Goal: Task Accomplishment & Management: Manage account settings

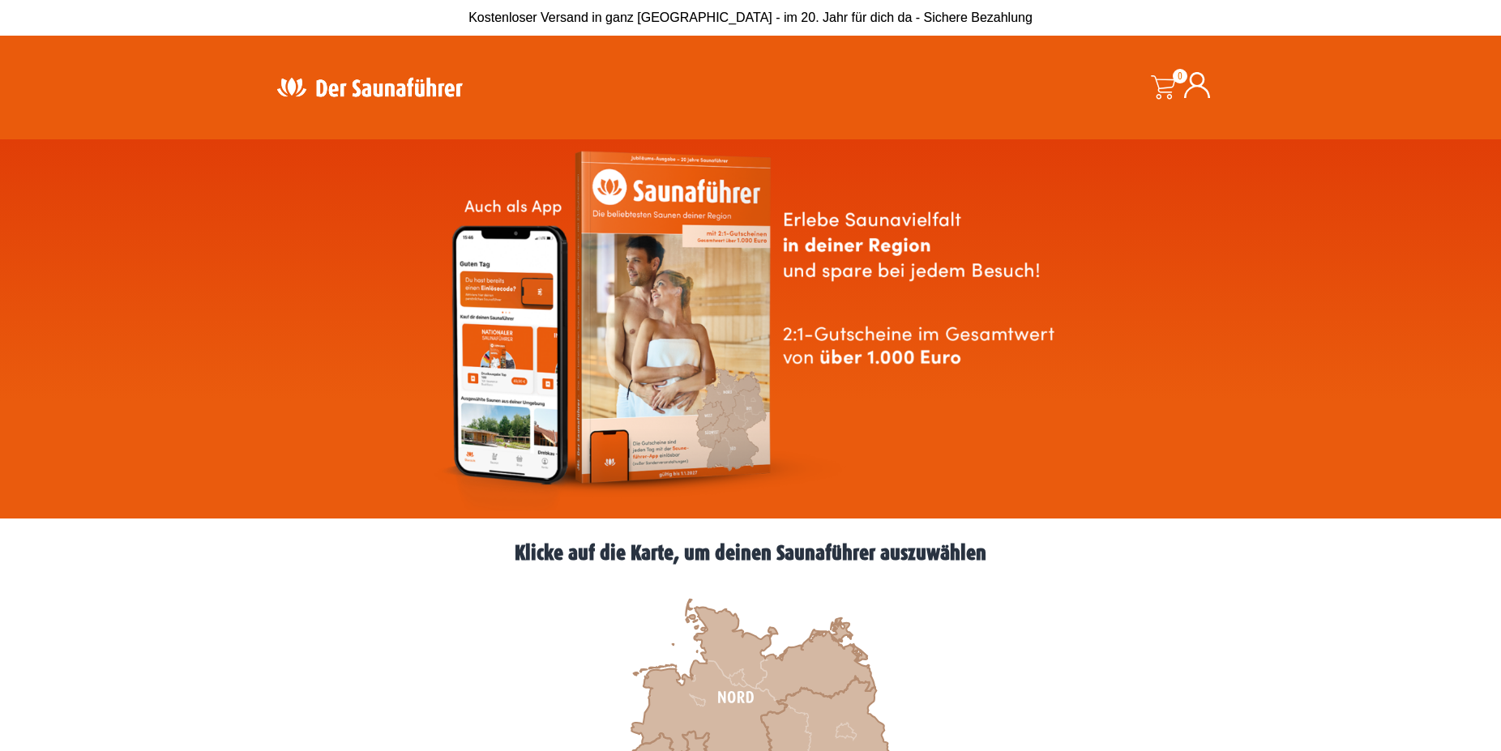
click at [1195, 83] on icon at bounding box center [1197, 85] width 26 height 26
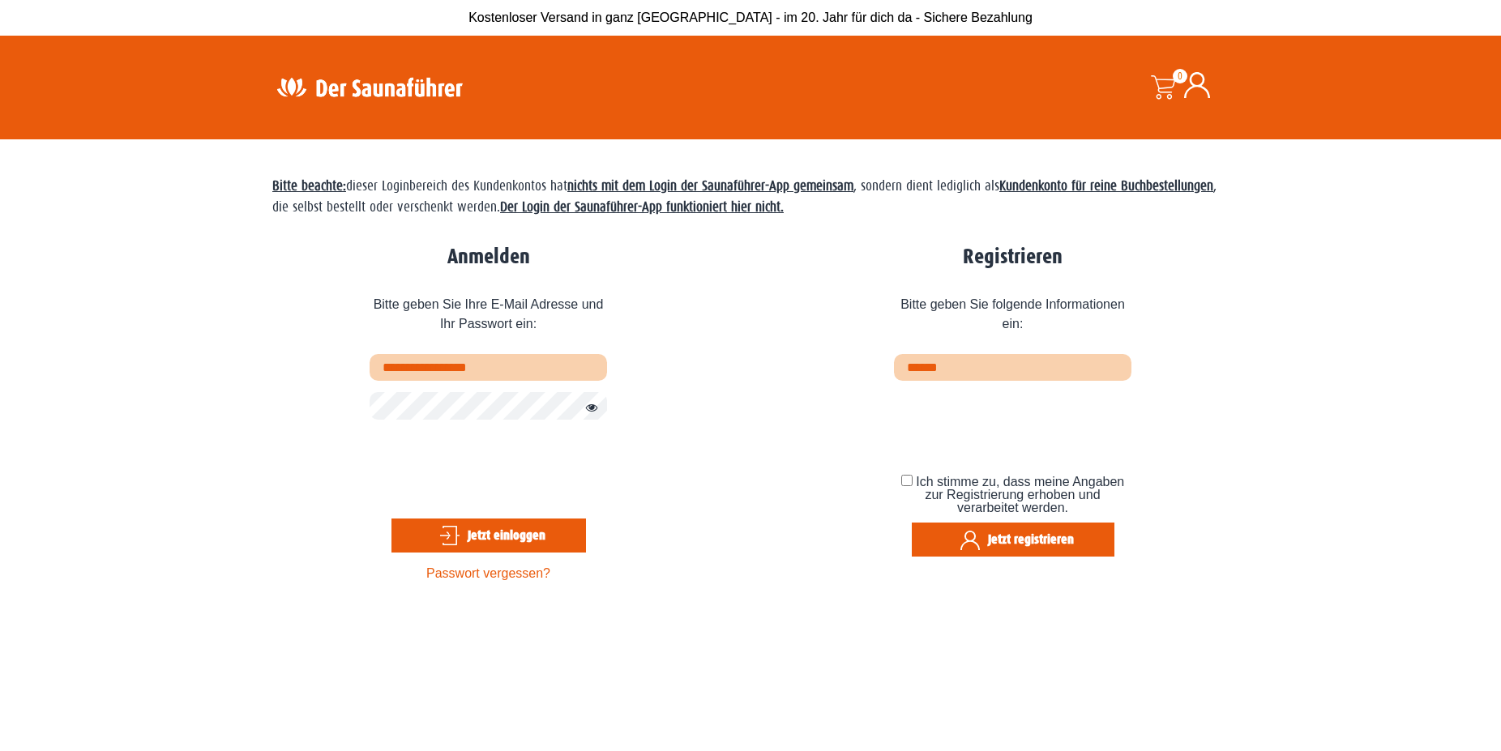
click at [557, 528] on button "Jetzt einloggen" at bounding box center [489, 536] width 195 height 34
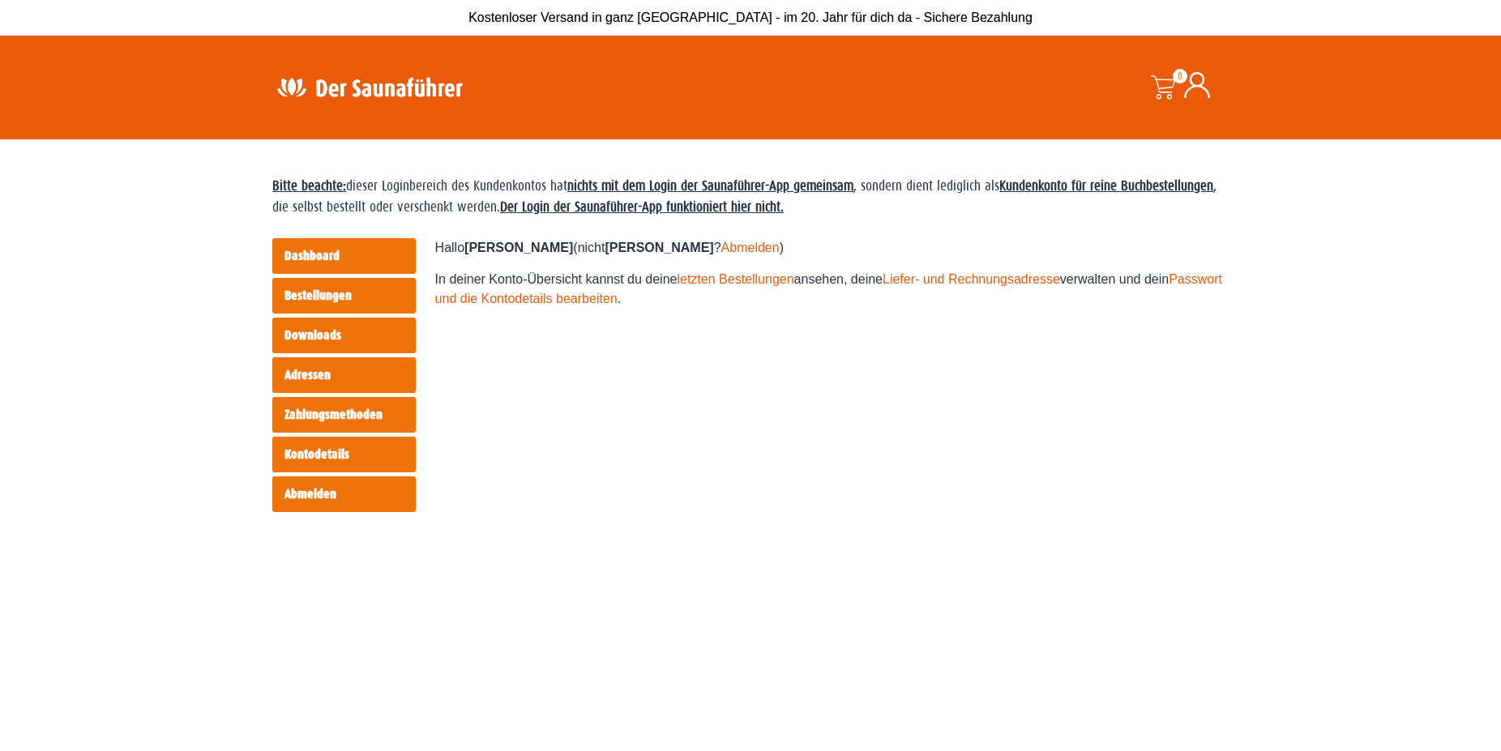
click at [352, 502] on link "Abmelden" at bounding box center [343, 495] width 143 height 36
